Goal: Task Accomplishment & Management: Use online tool/utility

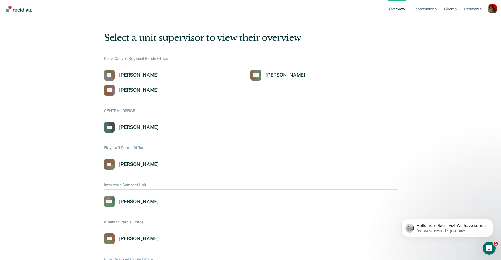
click at [493, 7] on div "Profile dropdown button" at bounding box center [493, 8] width 9 height 9
click at [461, 25] on link "Profile" at bounding box center [471, 24] width 35 height 5
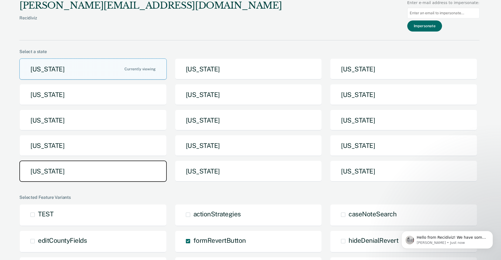
click at [87, 166] on button "[US_STATE]" at bounding box center [92, 171] width 147 height 21
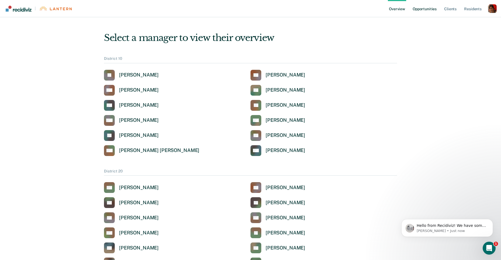
click at [421, 7] on link "Opportunities" at bounding box center [425, 8] width 26 height 17
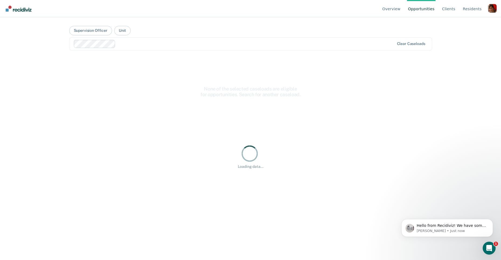
click at [119, 42] on div at bounding box center [256, 44] width 277 height 6
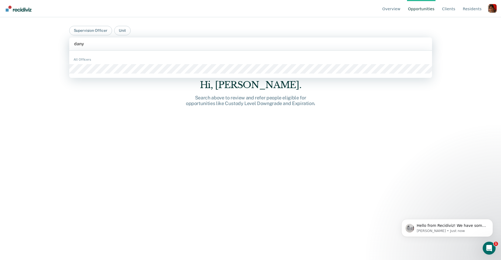
type input "[PERSON_NAME]"
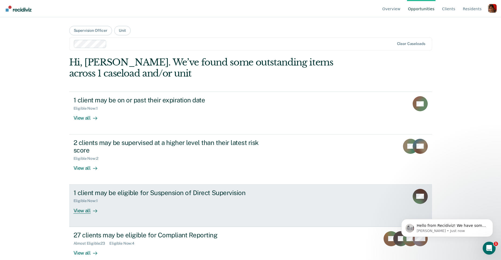
scroll to position [8, 0]
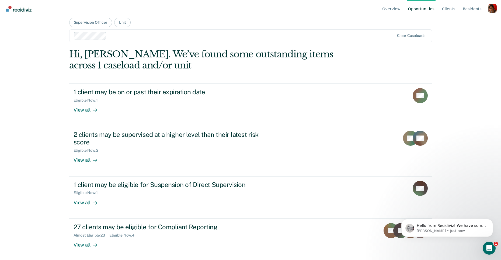
click at [488, 9] on ul "Overview Opportunities Client s Resident s" at bounding box center [434, 8] width 107 height 17
click at [491, 9] on div "Profile dropdown button" at bounding box center [493, 8] width 9 height 9
click at [472, 23] on link "Profile" at bounding box center [471, 25] width 35 height 5
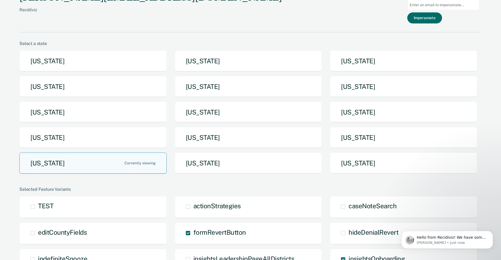
click at [454, 6] on input "Main chart and filter content" at bounding box center [444, 5] width 72 height 11
paste input "[PERSON_NAME][EMAIL_ADDRESS][PERSON_NAME][DOMAIN_NAME]"
type input "[PERSON_NAME][EMAIL_ADDRESS][PERSON_NAME][DOMAIN_NAME]"
click at [439, 18] on button "Impersonate" at bounding box center [425, 17] width 35 height 11
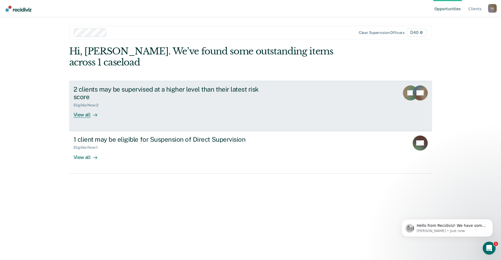
click at [156, 89] on div "2 clients may be supervised at a higher level than their latest risk score" at bounding box center [168, 93] width 189 height 16
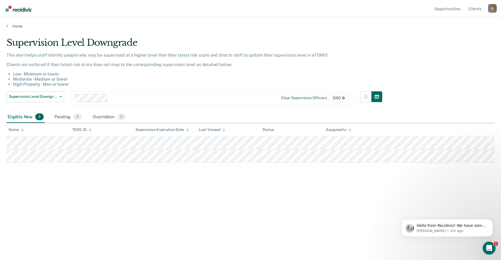
click at [488, 7] on ul "Opportunities Client s" at bounding box center [461, 8] width 55 height 17
click at [492, 8] on div "I U" at bounding box center [493, 8] width 9 height 9
click at [477, 24] on link "Profile" at bounding box center [471, 25] width 35 height 5
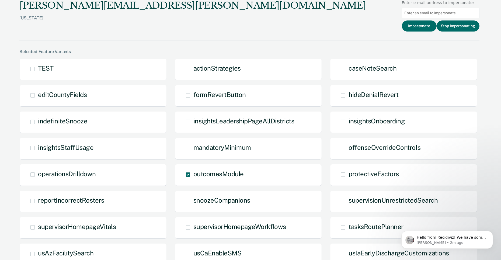
click at [456, 11] on input "Main chart and filter content" at bounding box center [441, 13] width 78 height 11
paste input "[PERSON_NAME][EMAIL_ADDRESS][PERSON_NAME][DOMAIN_NAME]"
type input "[PERSON_NAME][EMAIL_ADDRESS][PERSON_NAME][DOMAIN_NAME]"
click at [432, 28] on button "Impersonate" at bounding box center [419, 25] width 35 height 11
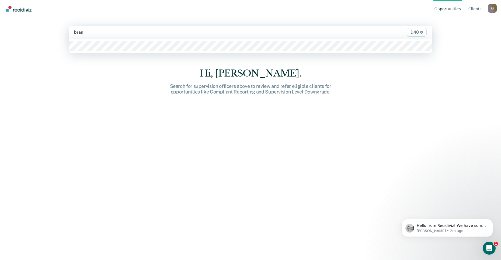
type input "bran"
type input "brand"
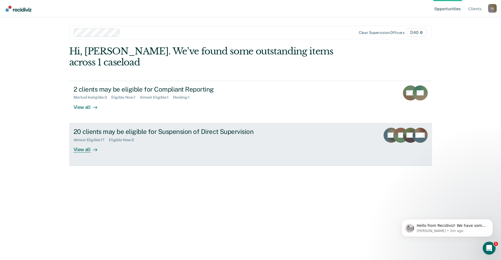
click at [96, 146] on div "View all" at bounding box center [89, 147] width 30 height 11
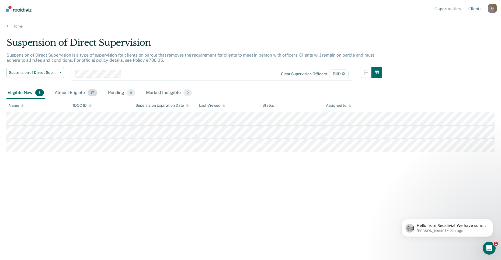
click at [91, 87] on div "Almost Eligible 17" at bounding box center [76, 93] width 45 height 12
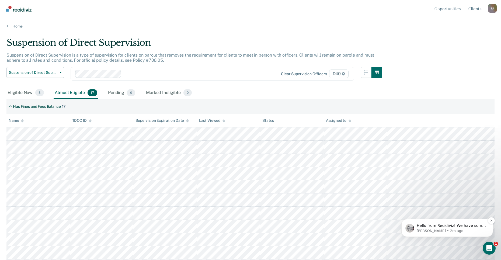
click at [443, 226] on span "Hello from Recidiviz! We have some exciting news. Officers will now have the ab…" at bounding box center [451, 257] width 69 height 69
